Goal: Information Seeking & Learning: Learn about a topic

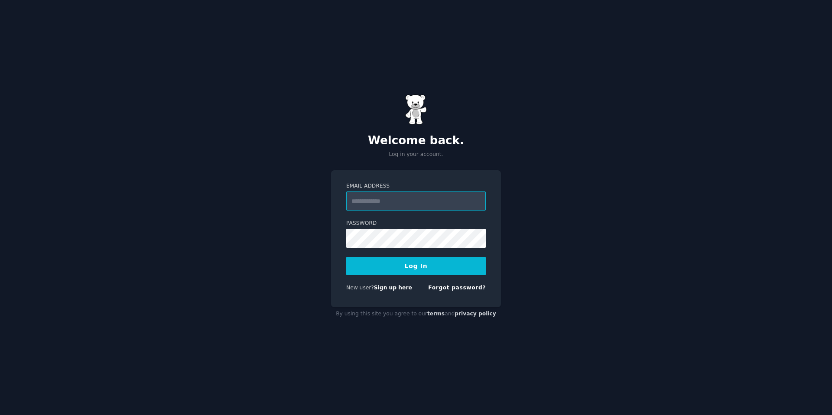
click at [420, 200] on input "Email Address" at bounding box center [416, 201] width 140 height 19
type input "**********"
click at [421, 260] on button "Log In" at bounding box center [416, 266] width 140 height 18
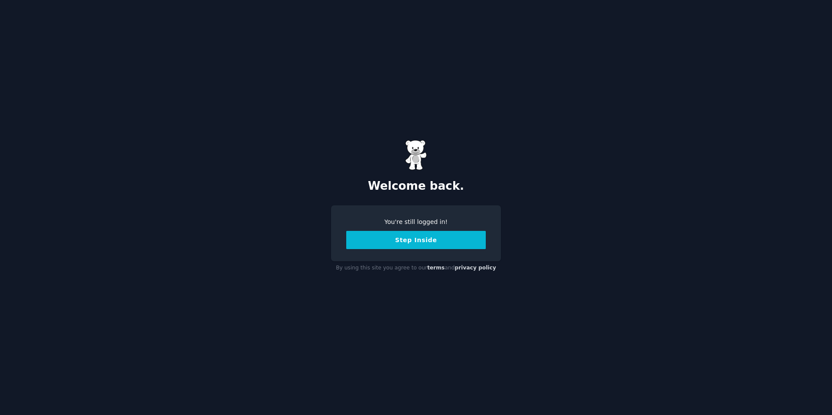
click at [378, 243] on button "Step Inside" at bounding box center [416, 240] width 140 height 18
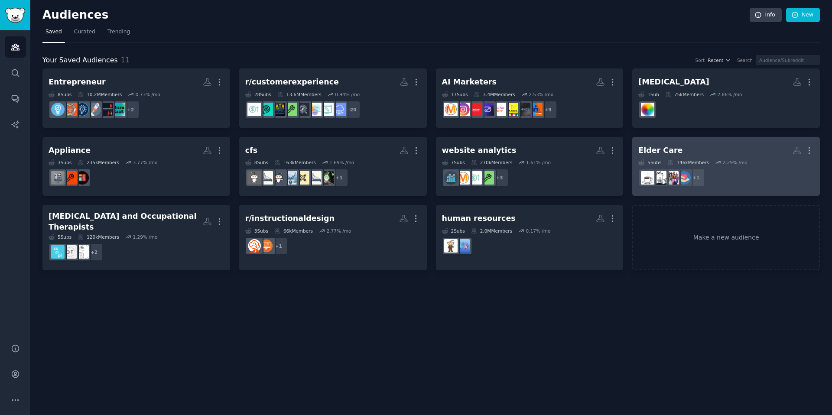
click at [671, 158] on div "Elder Care More 5 Sub s 146k Members 2.29 % /mo + 1" at bounding box center [727, 166] width 176 height 47
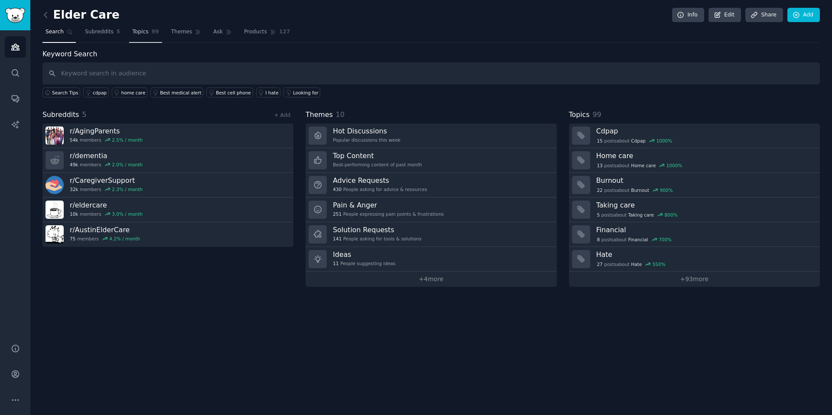
click at [148, 31] on link "Topics 99" at bounding box center [145, 34] width 33 height 18
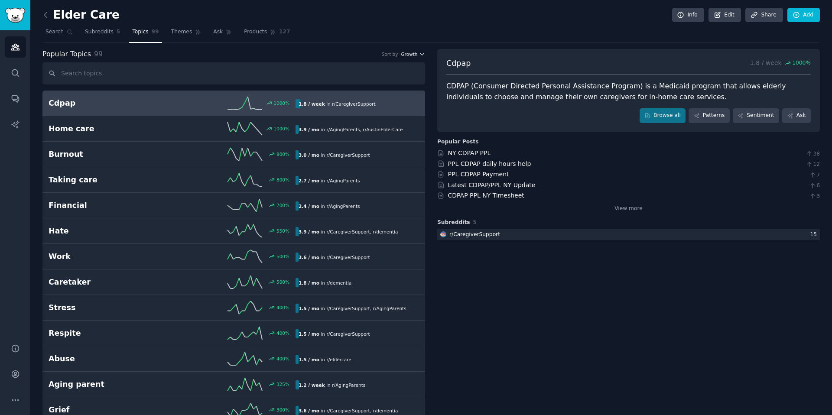
click at [419, 55] on icon "button" at bounding box center [422, 54] width 6 height 6
click at [404, 88] on div "Velocity" at bounding box center [382, 85] width 81 height 15
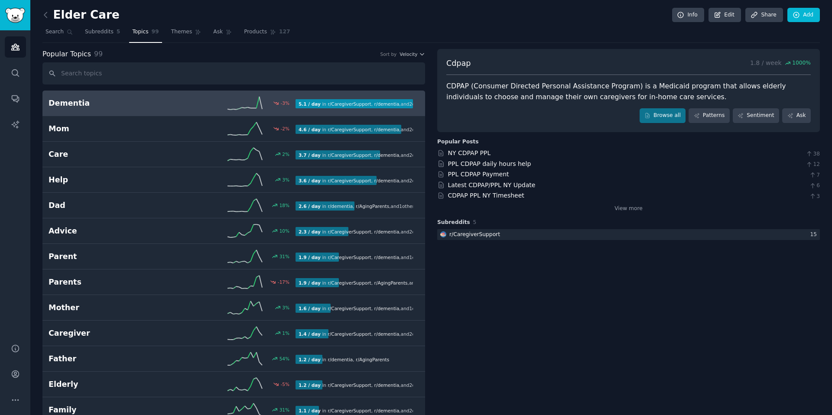
click at [235, 108] on icon at bounding box center [245, 103] width 35 height 13
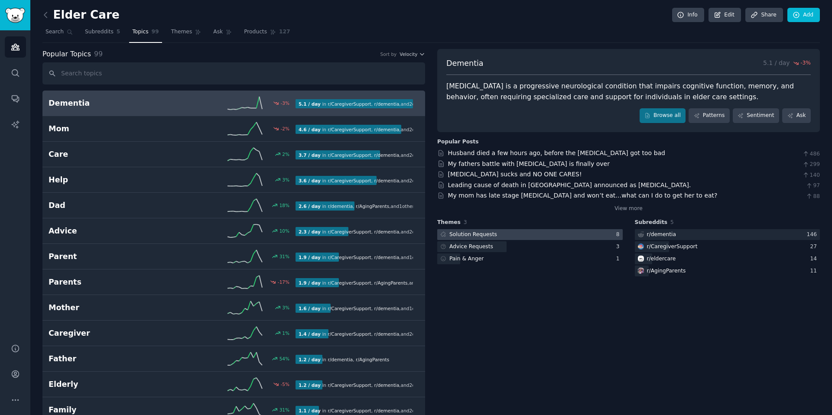
click at [561, 234] on div at bounding box center [530, 234] width 186 height 11
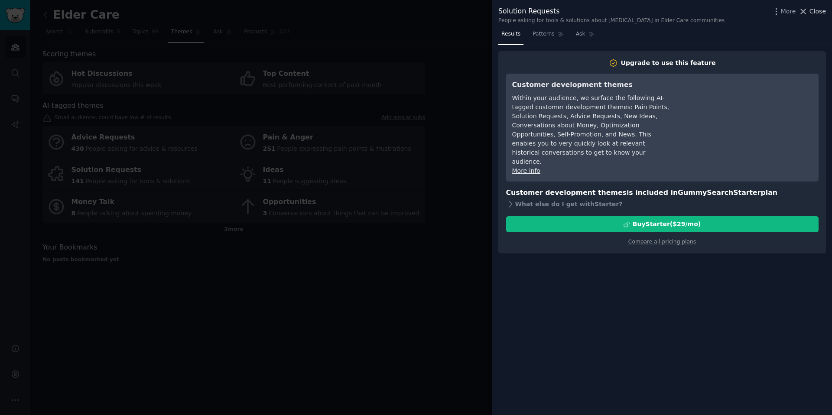
click at [806, 11] on icon at bounding box center [803, 11] width 9 height 9
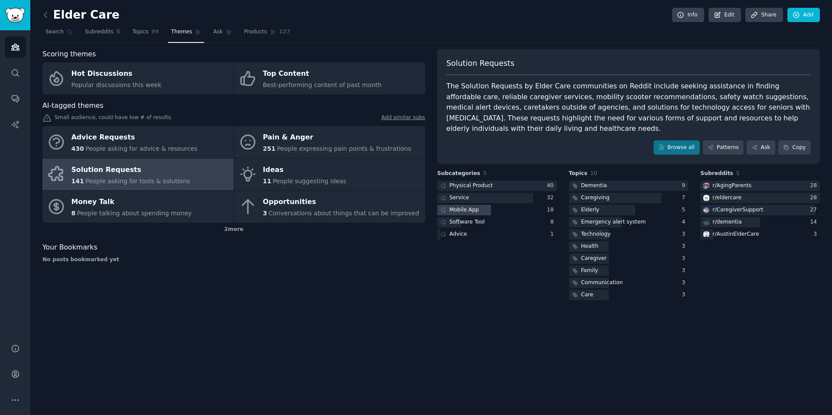
click at [468, 209] on div "Mobile App" at bounding box center [464, 210] width 29 height 8
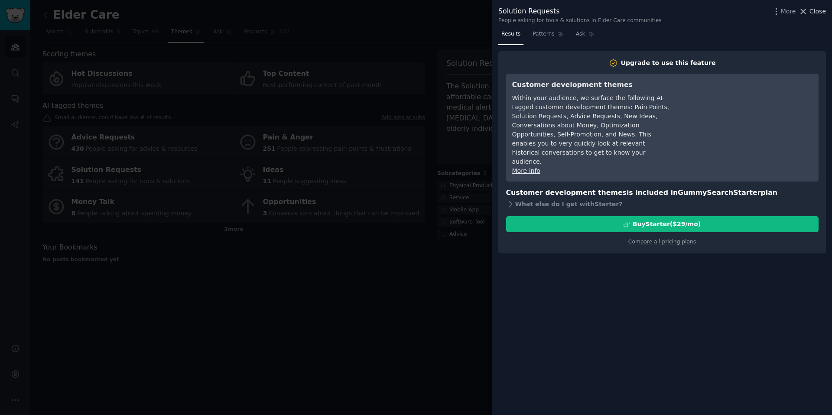
click at [812, 13] on span "Close" at bounding box center [818, 11] width 16 height 9
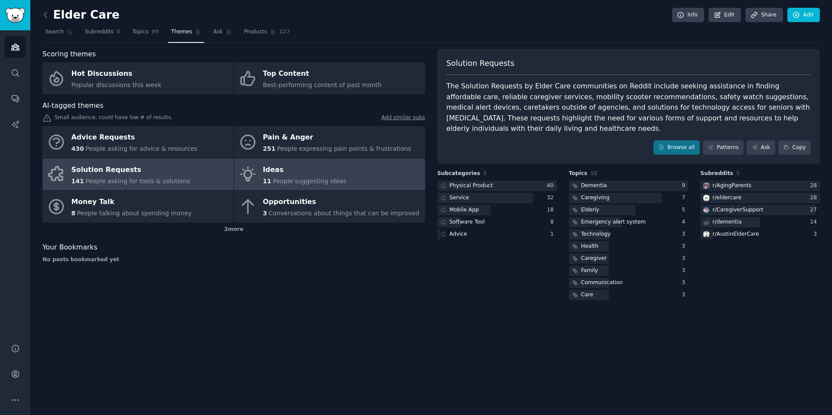
click at [290, 175] on div "Ideas" at bounding box center [305, 170] width 84 height 14
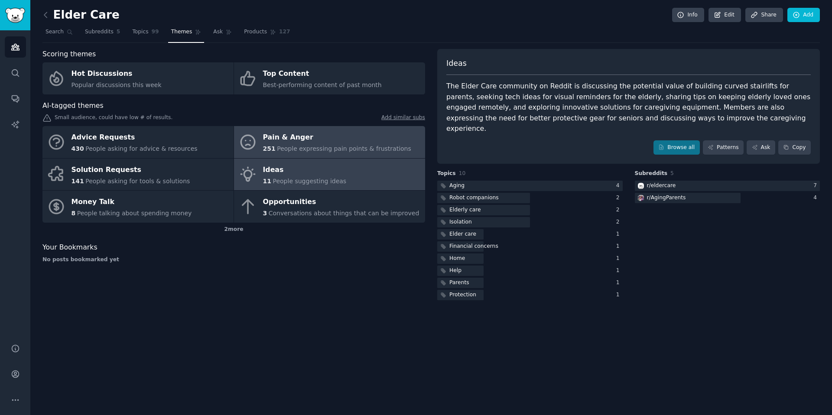
click at [305, 147] on span "People expressing pain points & frustrations" at bounding box center [344, 148] width 134 height 7
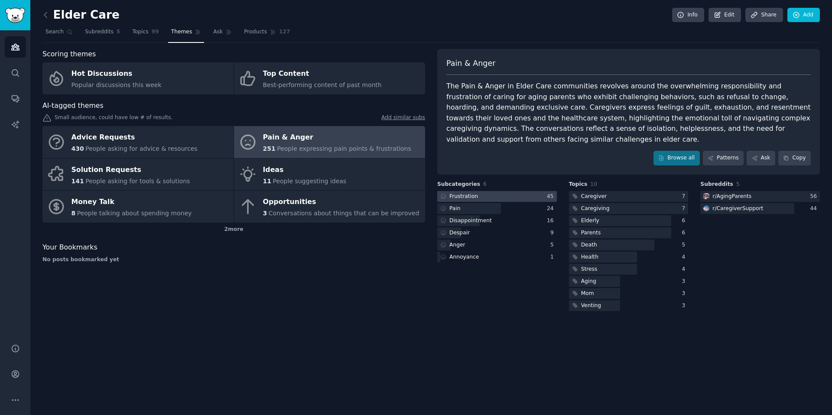
click at [522, 191] on div at bounding box center [497, 196] width 120 height 11
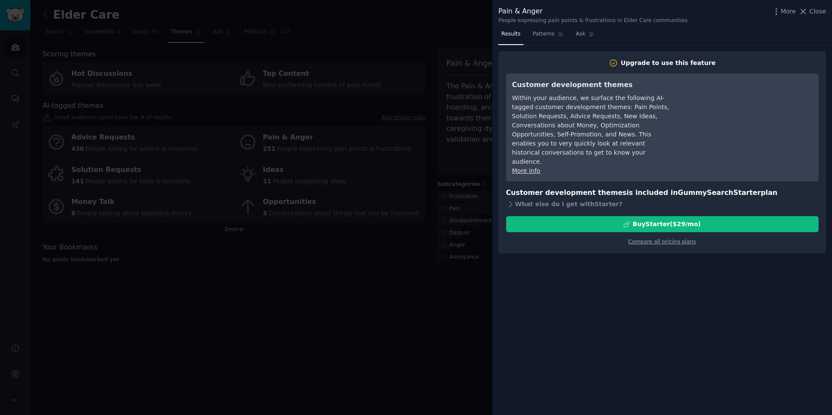
click at [824, 20] on div "Pain & Anger People expressing pain points & frustrations in Elder Care communi…" at bounding box center [663, 15] width 328 height 18
click at [818, 15] on span "Close" at bounding box center [818, 11] width 16 height 9
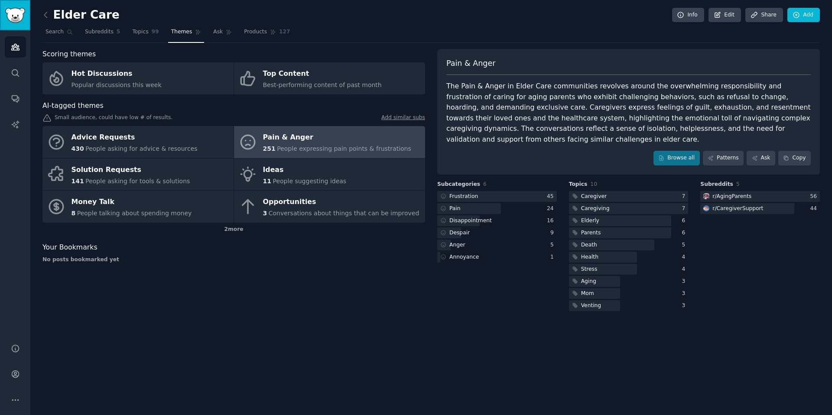
click at [16, 8] on img "Sidebar" at bounding box center [15, 15] width 20 height 15
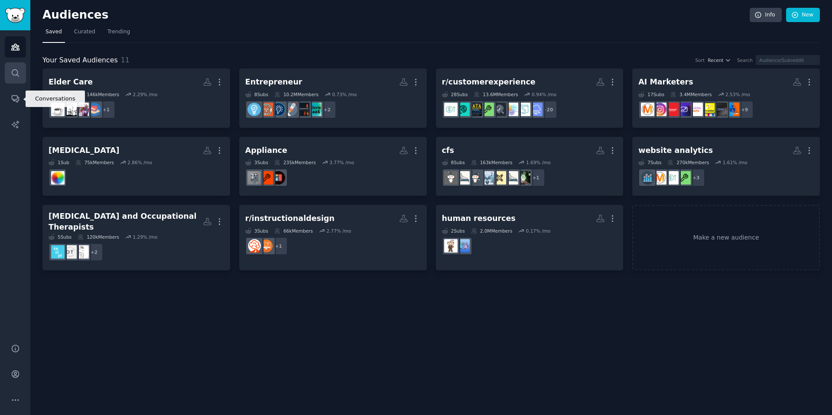
click at [12, 77] on icon "Sidebar" at bounding box center [15, 72] width 9 height 9
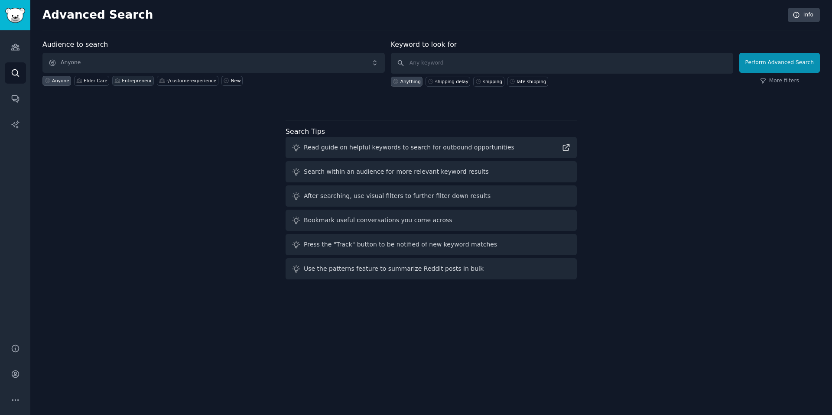
click at [128, 78] on div "Entrepreneur" at bounding box center [137, 81] width 30 height 6
click at [13, 102] on icon "Sidebar" at bounding box center [15, 98] width 9 height 9
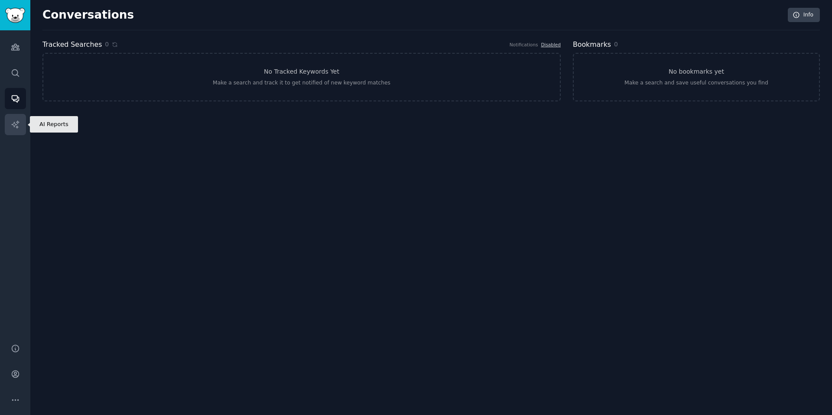
click at [13, 124] on icon "Sidebar" at bounding box center [15, 124] width 9 height 9
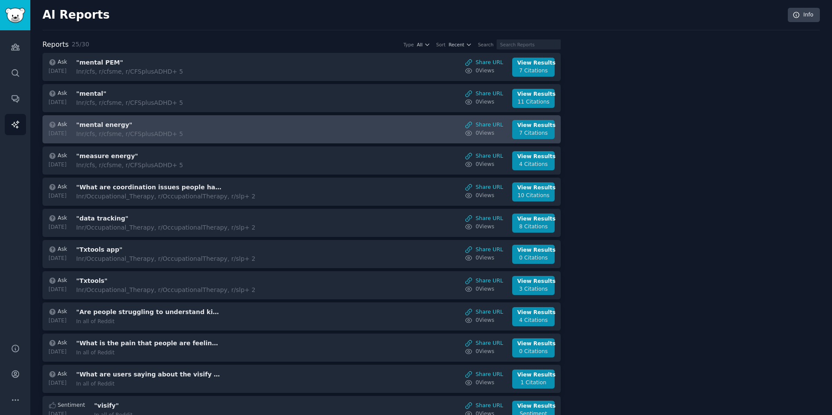
click at [420, 129] on div "Ask 2025-08-18 "mental energy" In r/cfs, r/cfsme, r/CFSplusADHD + 5 Share URL 0…" at bounding box center [301, 129] width 509 height 19
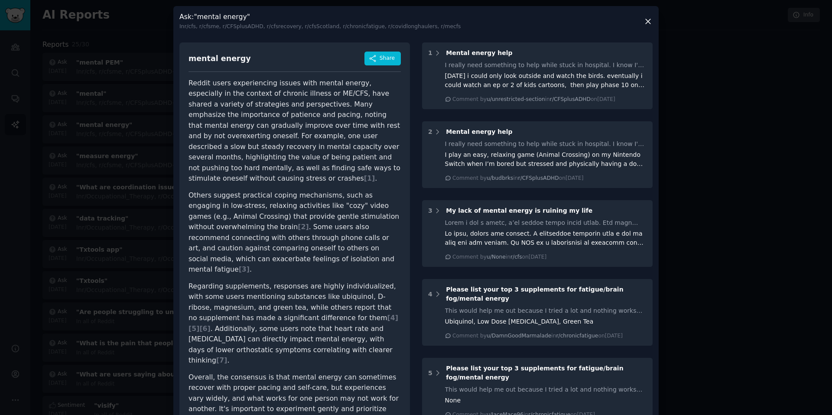
click at [647, 17] on icon at bounding box center [648, 21] width 9 height 9
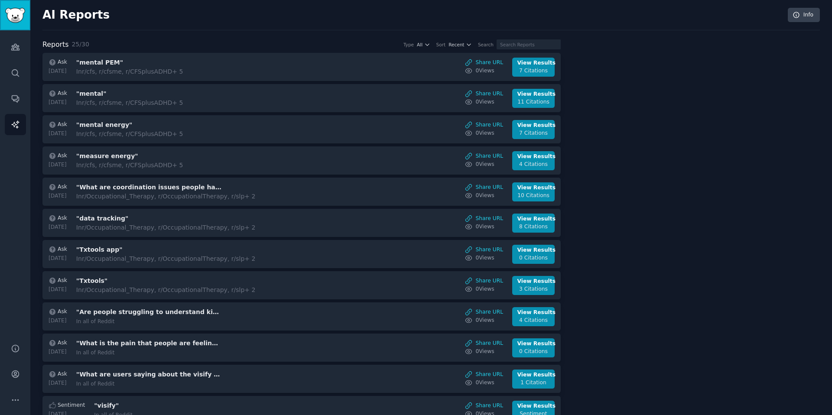
click at [26, 19] on link "Sidebar" at bounding box center [15, 15] width 30 height 30
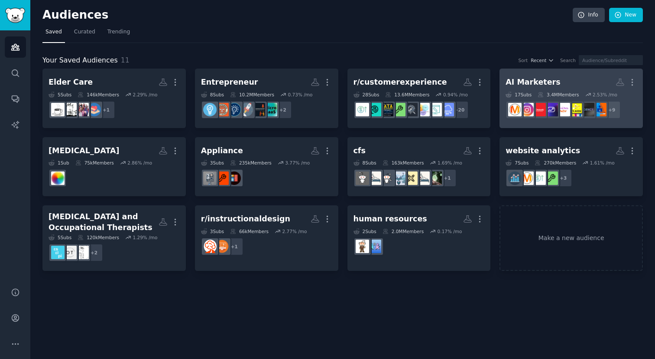
click at [561, 76] on h2 "AI Marketers More" at bounding box center [571, 82] width 131 height 15
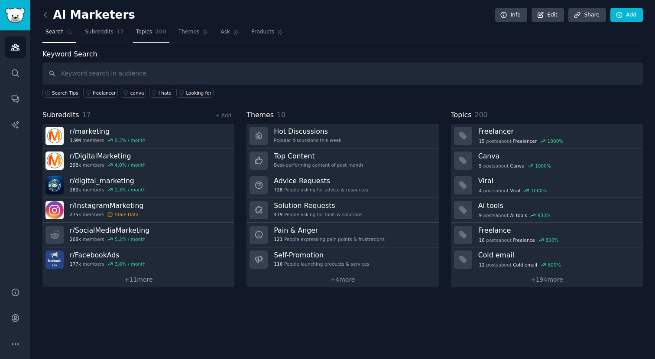
click at [155, 29] on span "200" at bounding box center [160, 32] width 11 height 8
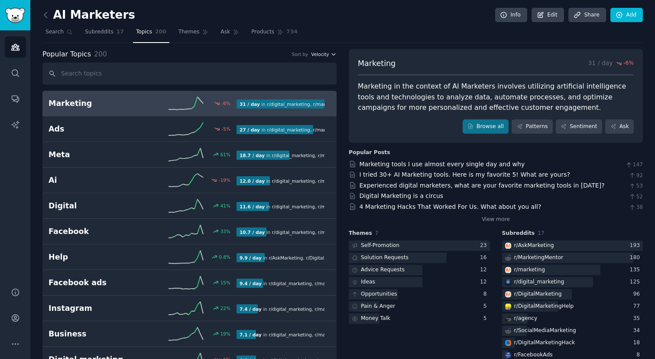
click at [317, 52] on span "Velocity" at bounding box center [320, 54] width 18 height 6
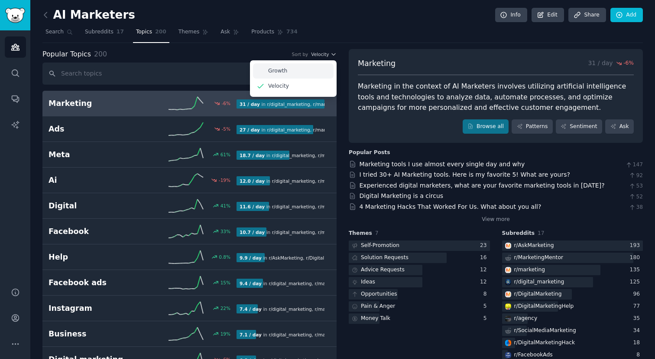
click at [315, 72] on div "Growth" at bounding box center [293, 70] width 81 height 15
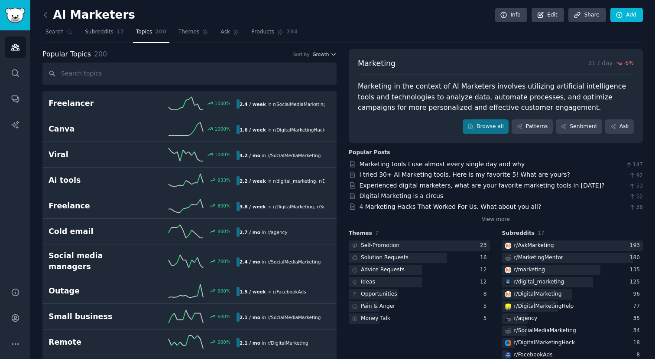
click at [329, 55] on button "Growth" at bounding box center [325, 54] width 24 height 6
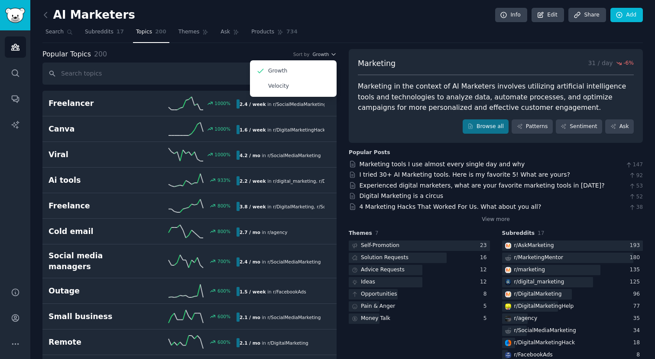
click at [360, 34] on nav "Search Subreddits 17 Topics 200 Themes Ask Products 734" at bounding box center [342, 34] width 601 height 18
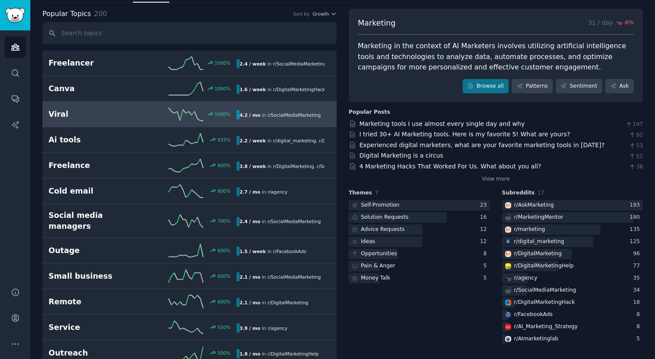
scroll to position [47, 0]
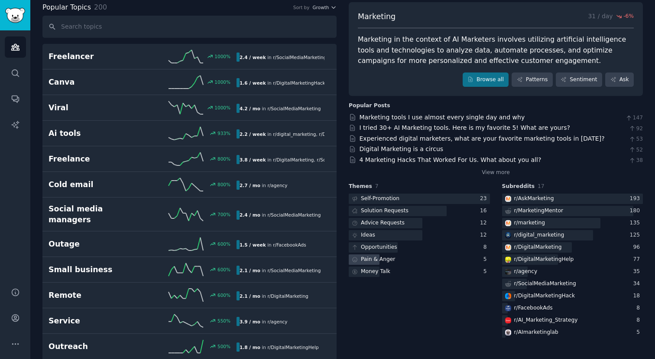
click at [375, 255] on div "Pain & Anger" at bounding box center [373, 259] width 48 height 11
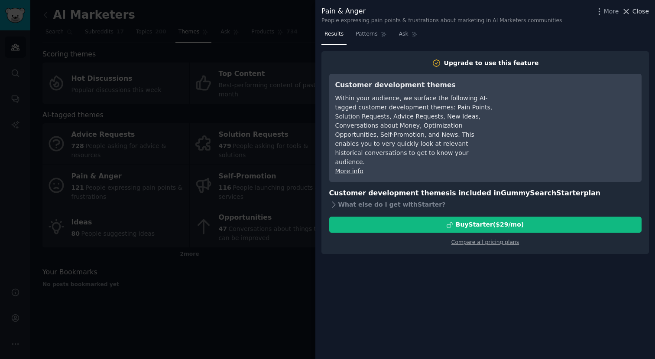
click at [629, 9] on icon at bounding box center [626, 11] width 9 height 9
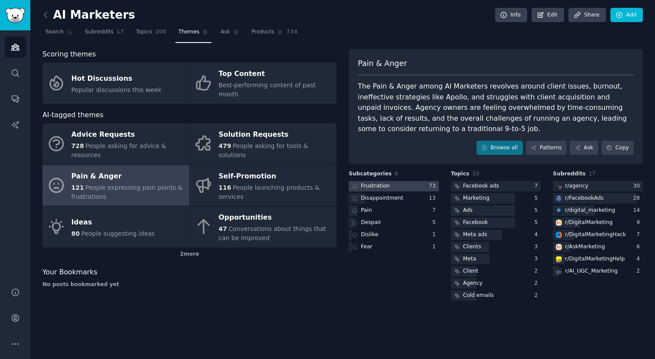
click at [424, 190] on div at bounding box center [394, 186] width 90 height 11
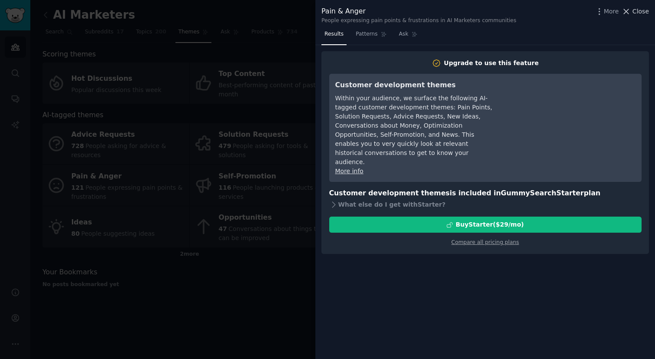
click at [644, 14] on span "Close" at bounding box center [641, 11] width 16 height 9
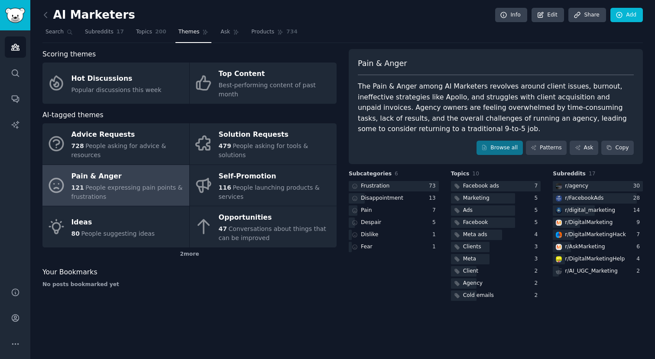
click at [47, 20] on link at bounding box center [47, 15] width 11 height 14
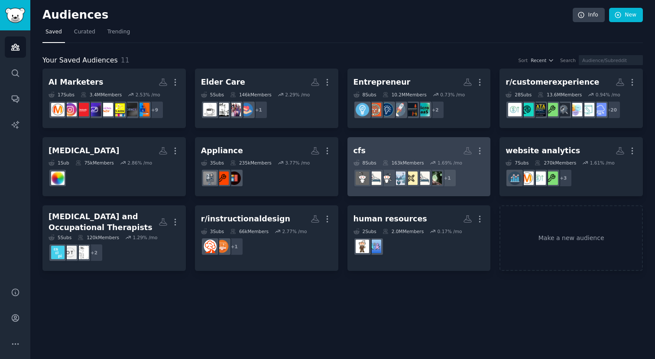
click at [404, 147] on h2 "cfs More" at bounding box center [419, 150] width 131 height 15
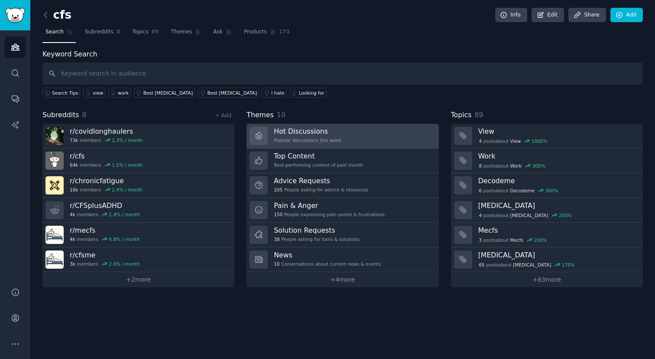
click at [382, 137] on link "Hot Discussions Popular discussions this week" at bounding box center [343, 136] width 192 height 25
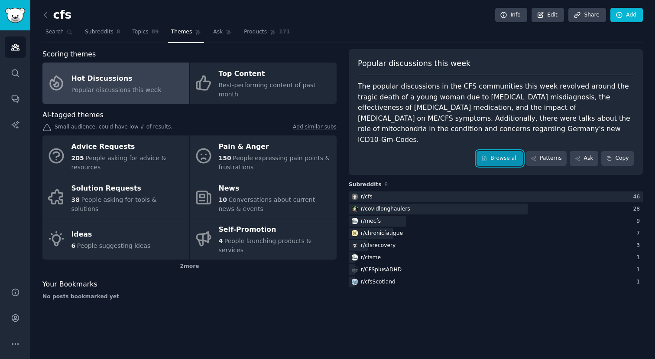
click at [484, 152] on link "Browse all" at bounding box center [500, 158] width 46 height 15
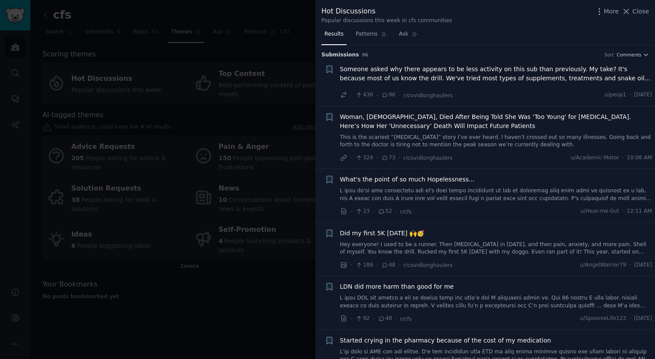
click at [630, 48] on div "Submission s 96 Sort Comments" at bounding box center [486, 52] width 328 height 14
click at [597, 81] on span "Someone asked why there appears to be less activity on this sub than previously…" at bounding box center [496, 74] width 313 height 18
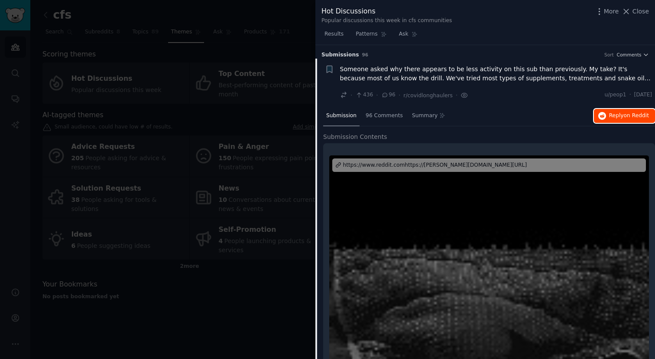
click at [625, 111] on button "Reply on Reddit" at bounding box center [624, 116] width 61 height 14
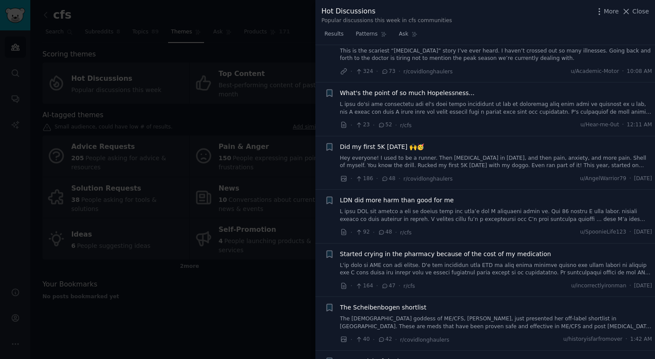
scroll to position [470, 0]
click at [391, 143] on span "Did my first 5K in 5 years 🙌🥳" at bounding box center [382, 147] width 85 height 9
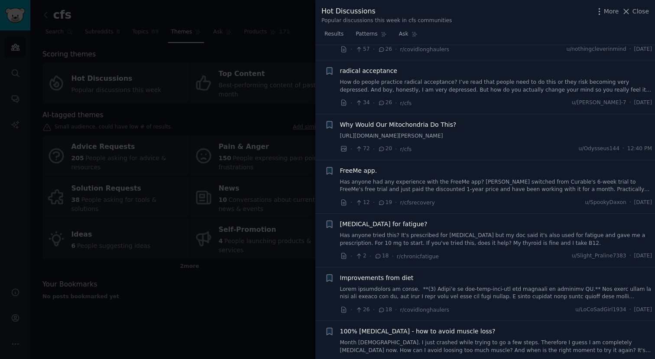
scroll to position [1333, 0]
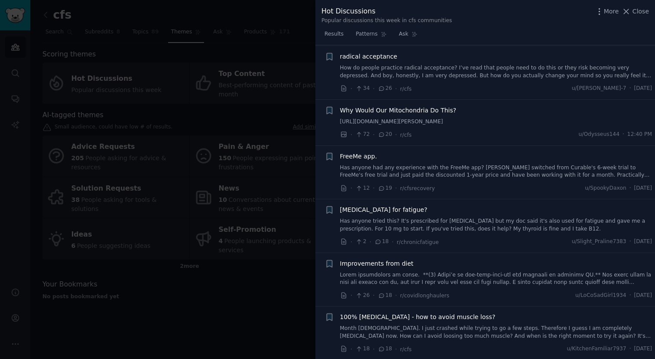
click at [518, 166] on link "Has anyone had any experience with the FreeMe app? Ive switched from Curable's …" at bounding box center [496, 171] width 313 height 15
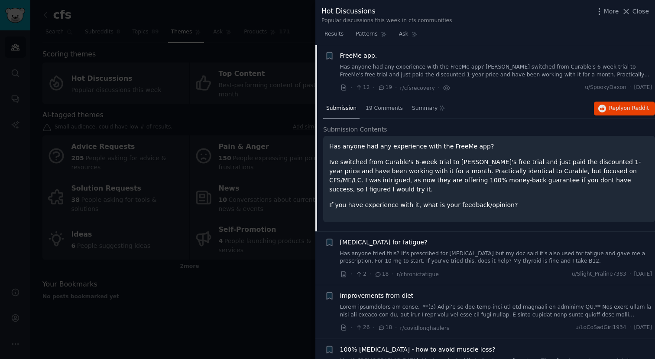
scroll to position [974, 0]
click at [618, 112] on button "Reply on Reddit" at bounding box center [624, 108] width 61 height 14
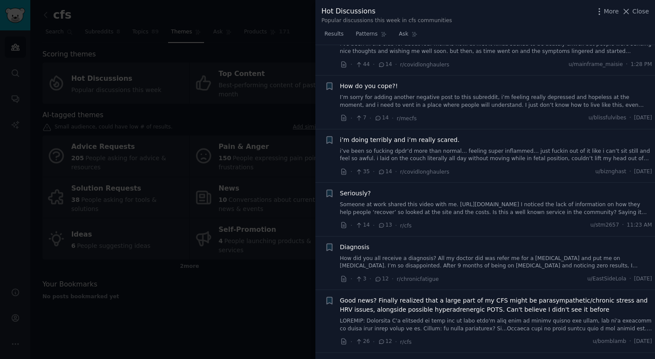
scroll to position [1553, 0]
click at [425, 154] on link "i’ve been so fucking dpdr’d more than normal… feeling super inflammed… just fuc…" at bounding box center [496, 152] width 313 height 15
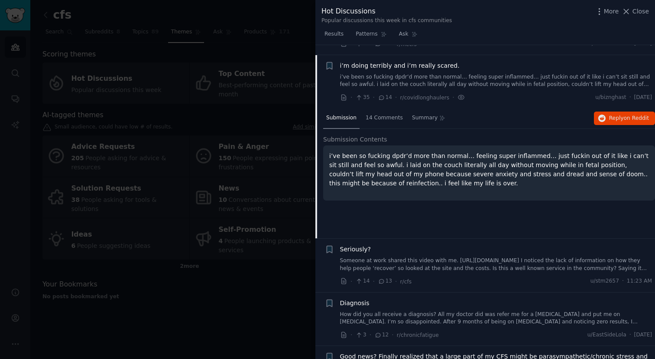
scroll to position [1502, 0]
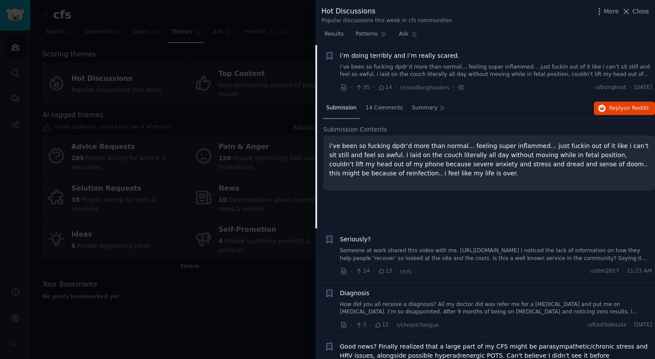
click at [434, 70] on link "i’ve been so fucking dpdr’d more than normal… feeling super inflammed… just fuc…" at bounding box center [496, 70] width 313 height 15
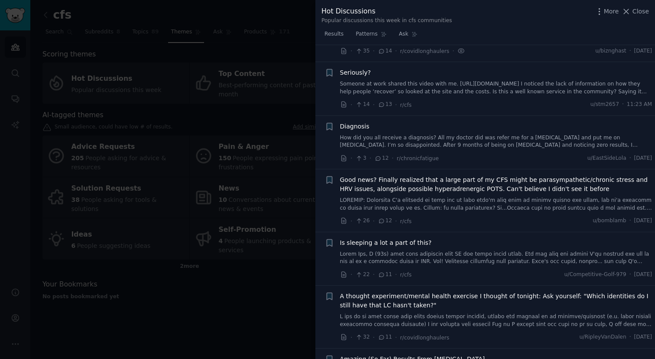
scroll to position [1581, 0]
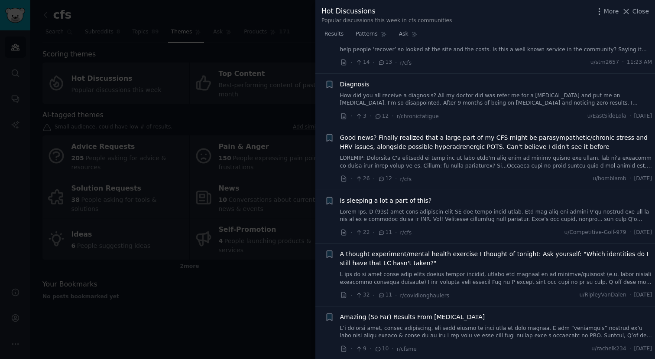
click at [430, 157] on link at bounding box center [496, 161] width 313 height 15
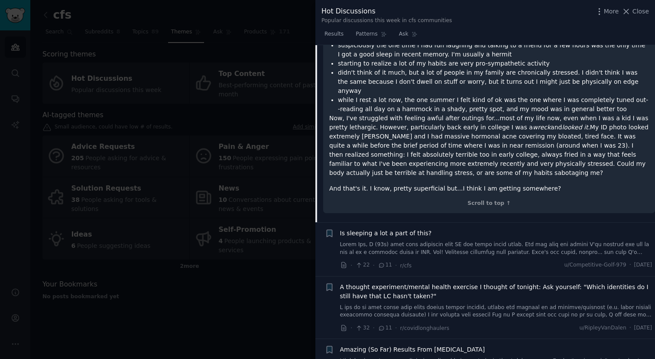
scroll to position [1936, 0]
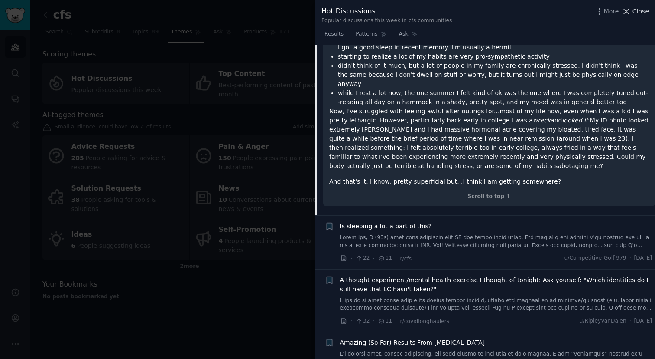
click at [638, 11] on span "Close" at bounding box center [641, 11] width 16 height 9
